Goal: Information Seeking & Learning: Learn about a topic

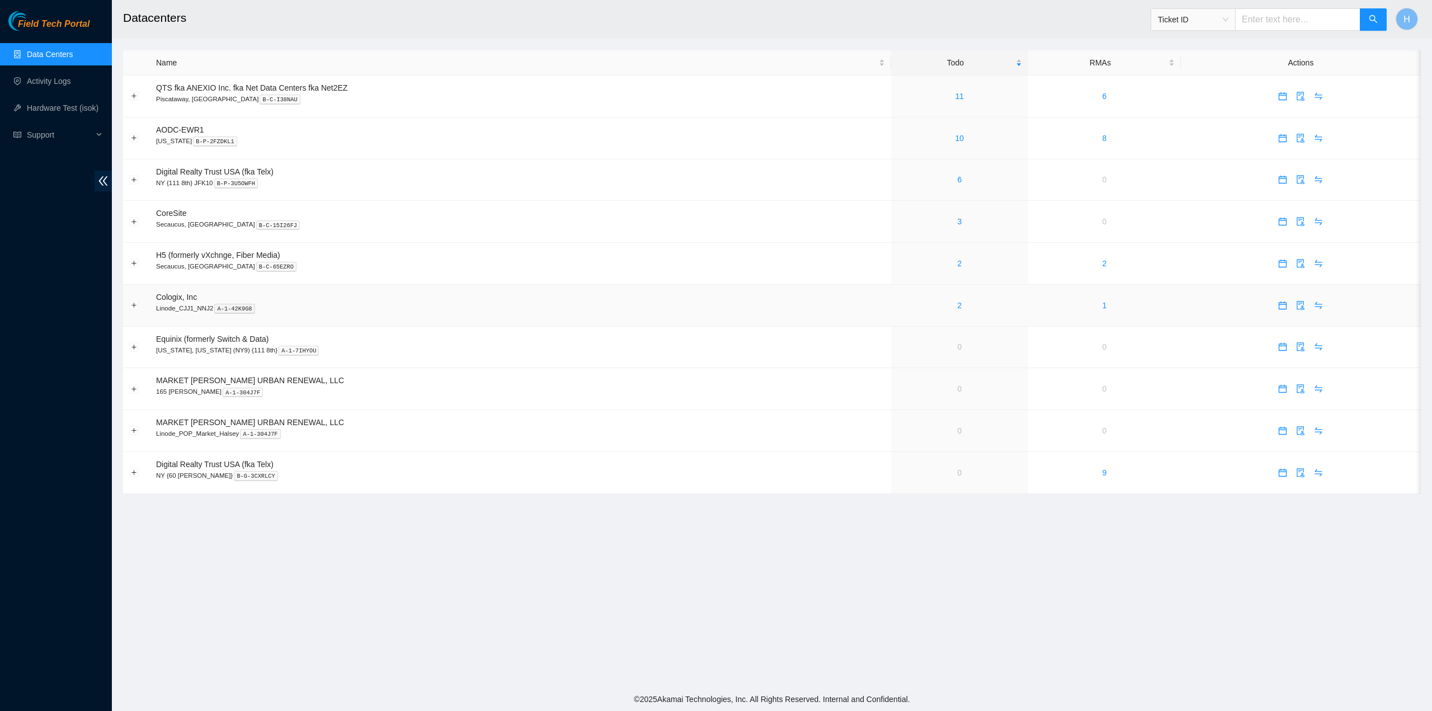
click at [941, 313] on td "2" at bounding box center [959, 306] width 137 height 42
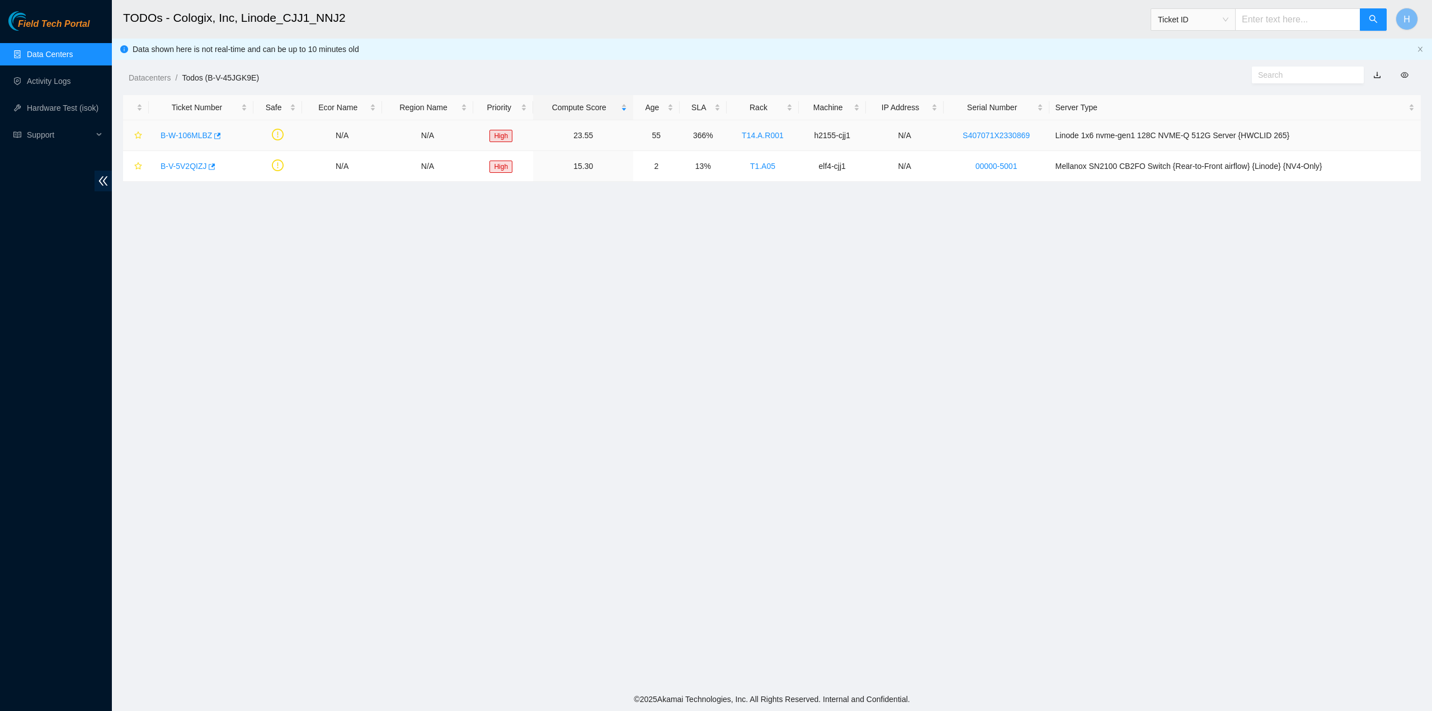
click at [202, 134] on link "B-W-106MLBZ" at bounding box center [186, 135] width 51 height 9
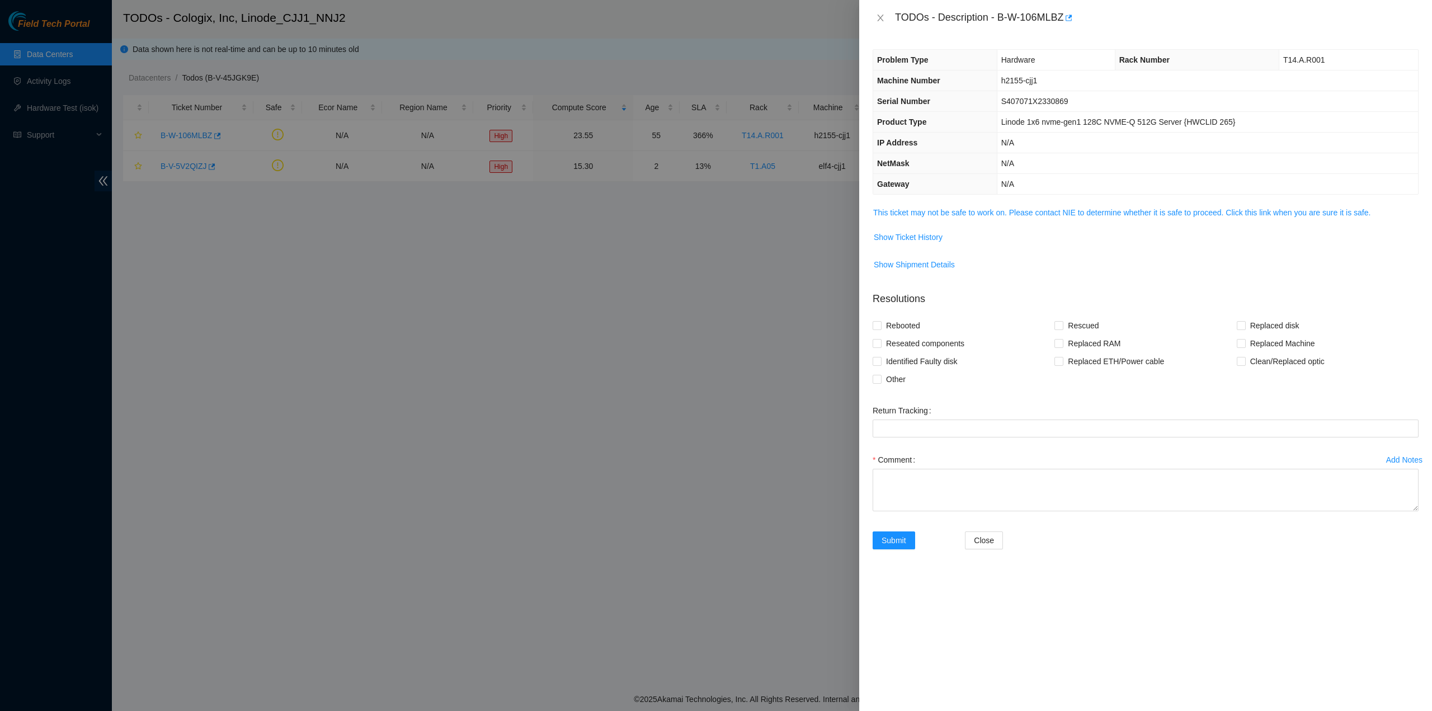
click at [1016, 222] on td "This ticket may not be safe to work on. Please contact NIE to determine whether…" at bounding box center [1146, 217] width 546 height 22
click at [1017, 213] on link "This ticket may not be safe to work on. Please contact NIE to determine whether…" at bounding box center [1121, 212] width 497 height 9
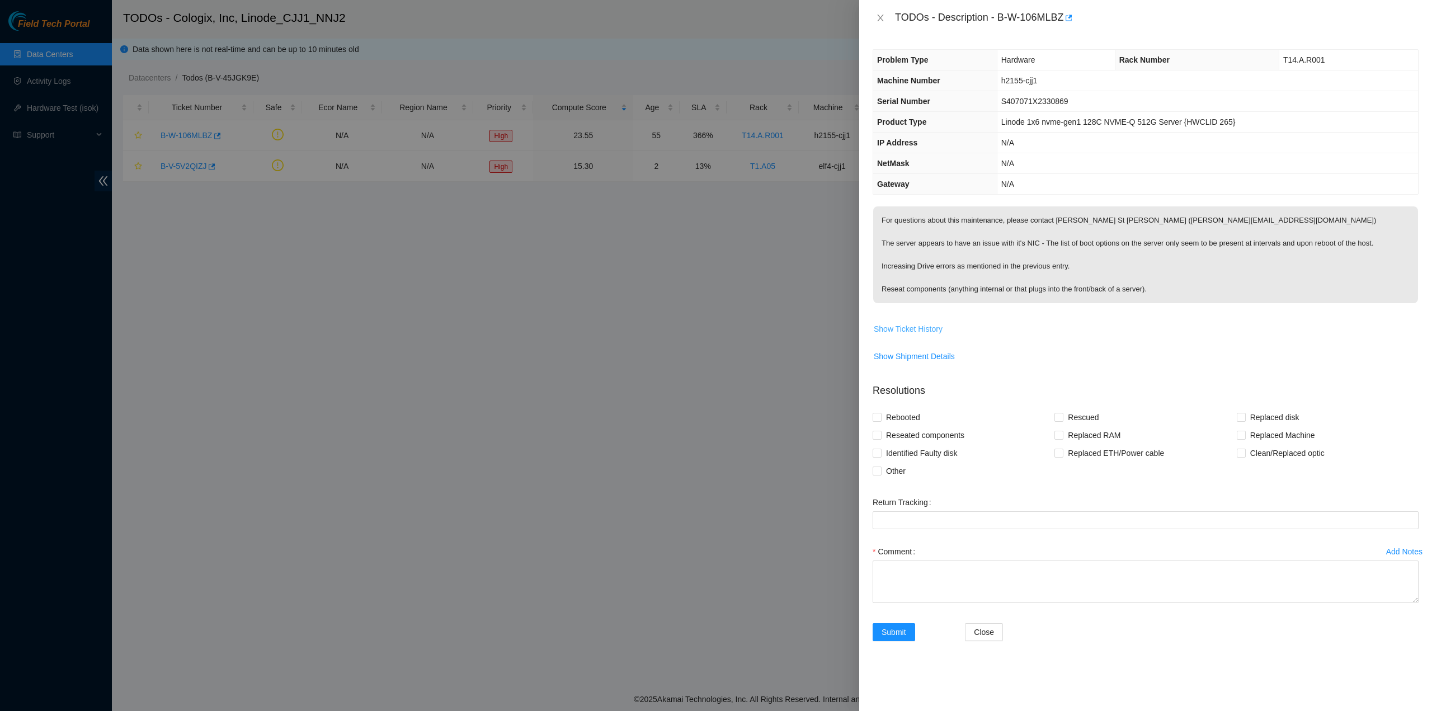
click at [927, 332] on span "Show Ticket History" at bounding box center [908, 329] width 69 height 12
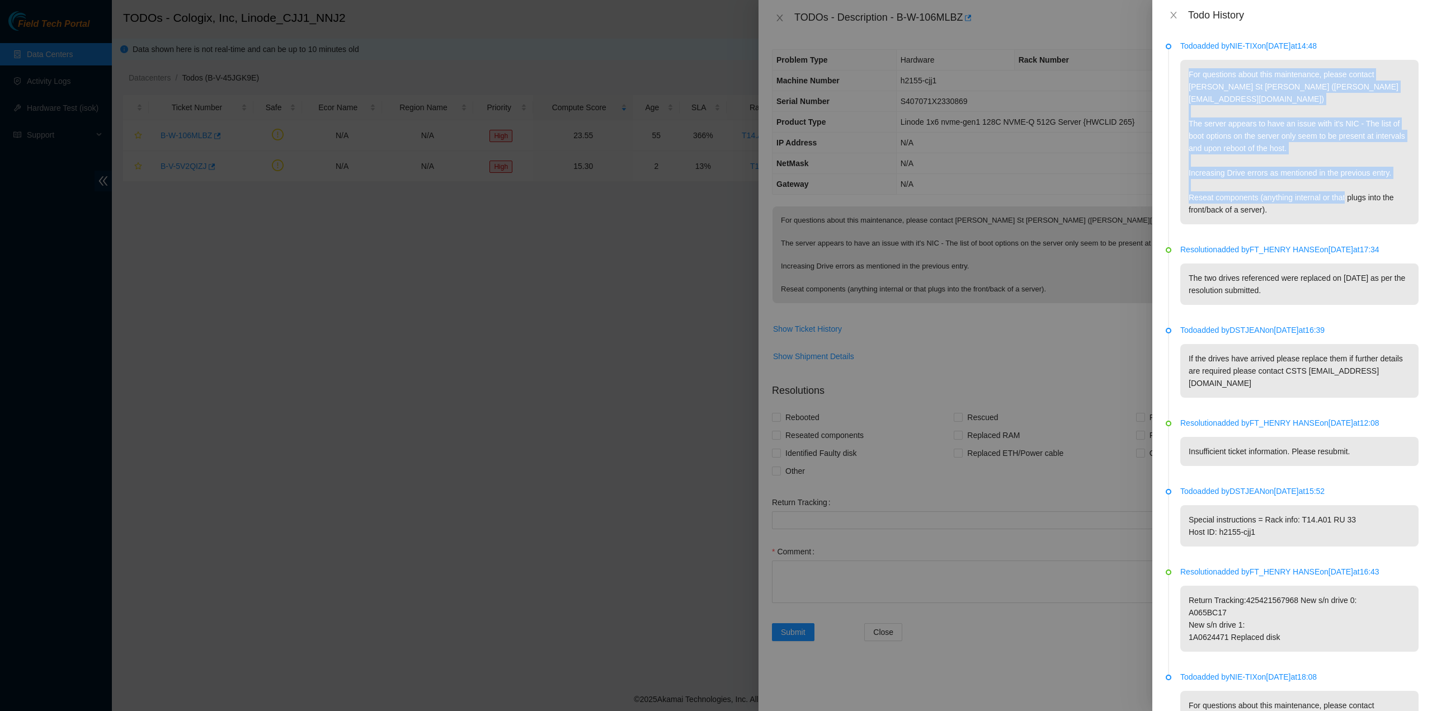
drag, startPoint x: 1296, startPoint y: 196, endPoint x: 1181, endPoint y: 68, distance: 172.3
click at [1181, 68] on p "For questions about this maintenance, please contact [PERSON_NAME] St [PERSON_N…" at bounding box center [1300, 142] width 238 height 164
drag, startPoint x: 1191, startPoint y: 108, endPoint x: 1284, endPoint y: 200, distance: 130.2
click at [1284, 202] on p "For questions about this maintenance, please contact [PERSON_NAME] St [PERSON_N…" at bounding box center [1300, 142] width 238 height 164
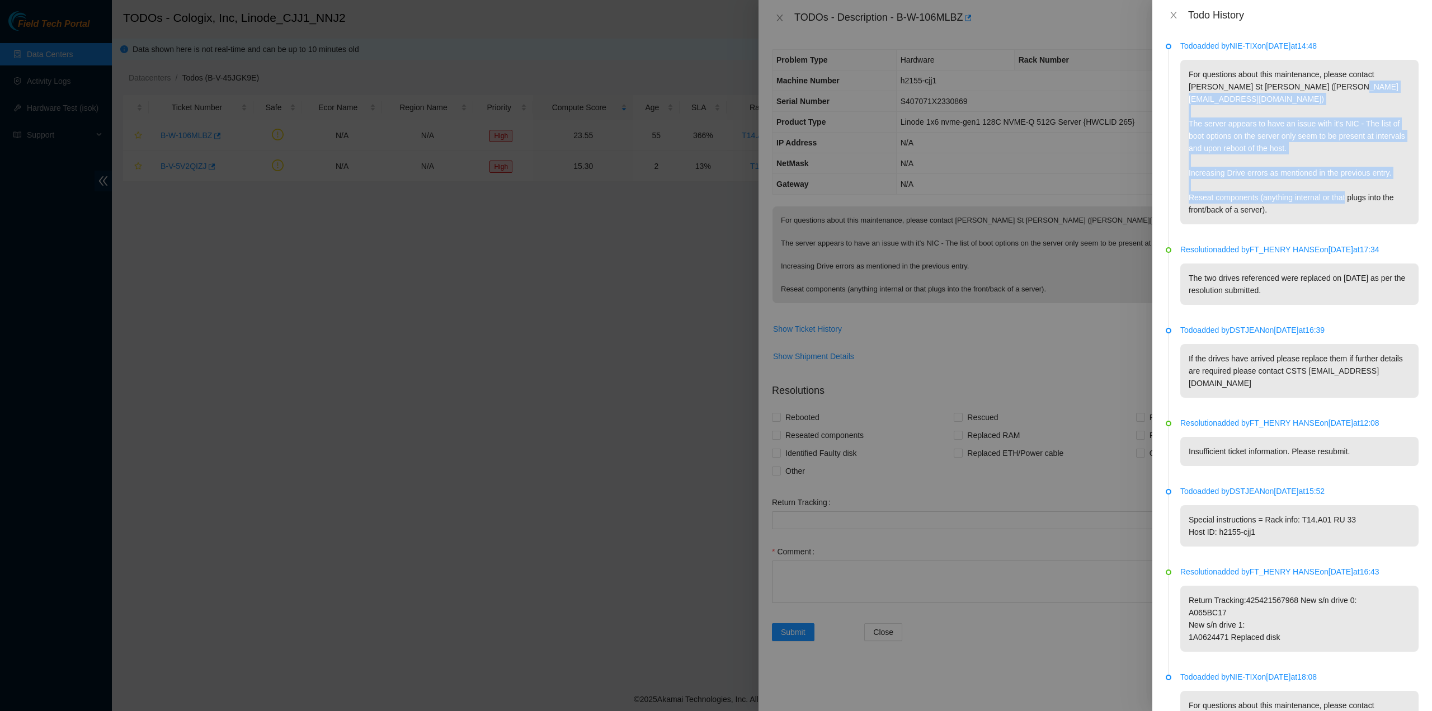
click at [1284, 199] on p "For questions about this maintenance, please contact [PERSON_NAME] St [PERSON_N…" at bounding box center [1300, 142] width 238 height 164
drag, startPoint x: 1281, startPoint y: 201, endPoint x: 1168, endPoint y: 100, distance: 151.4
click at [1168, 100] on li "Todo added by NIE-TIX on [DATE] 14:48 For questions about this maintenance, ple…" at bounding box center [1292, 146] width 253 height 204
copy li "Todo added by NIE-TIX on [DATE] 14:48 For questions about this maintenance, ple…"
